Goal: Communication & Community: Connect with others

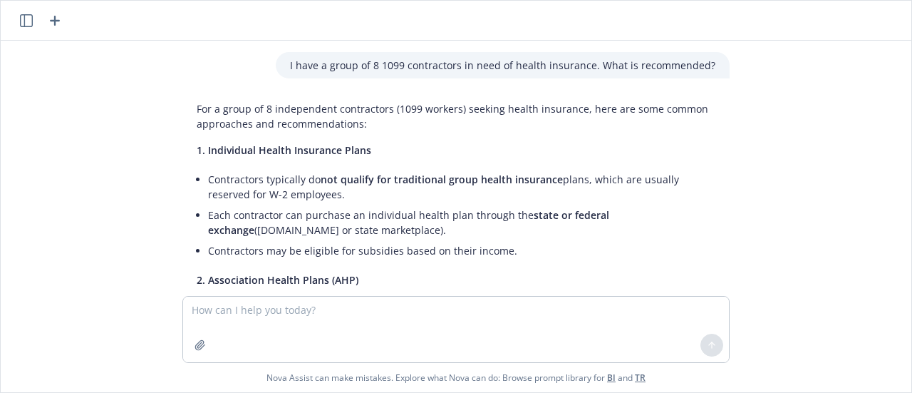
scroll to position [2384, 0]
